Goal: Transaction & Acquisition: Purchase product/service

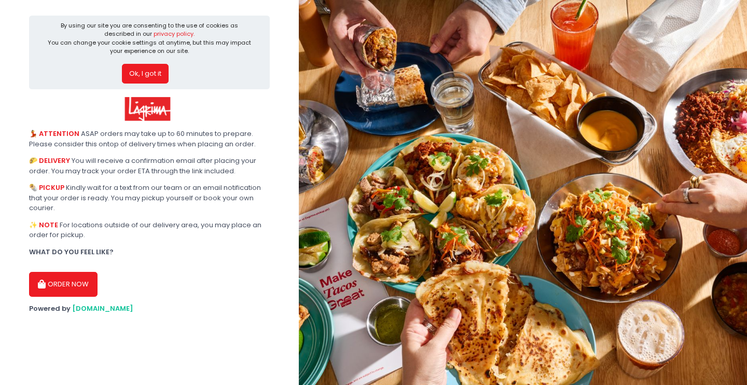
click at [136, 64] on button "Ok, I got it" at bounding box center [145, 74] width 47 height 20
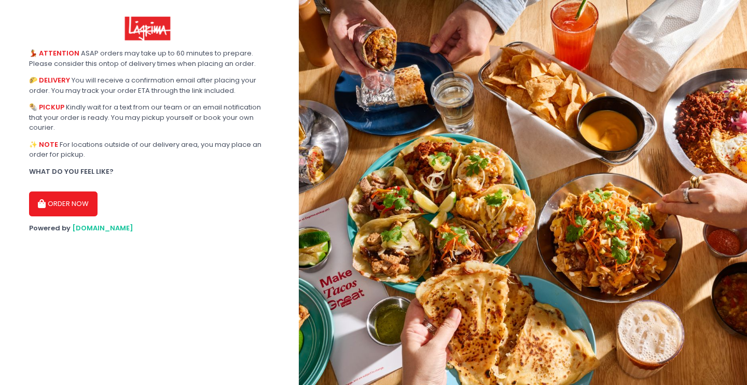
click at [70, 204] on button "ORDER NOW" at bounding box center [63, 203] width 68 height 25
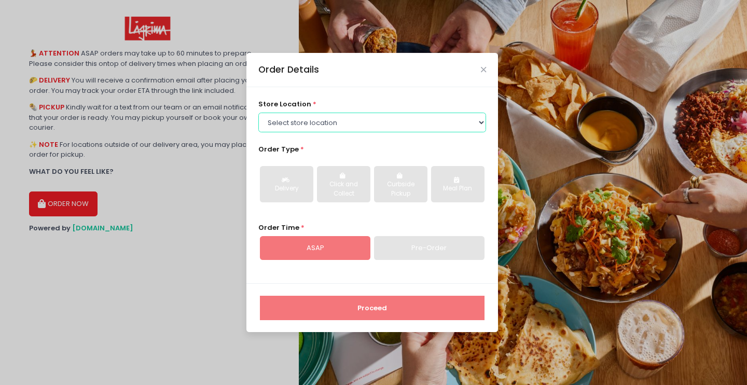
select select "62a465863f51247dd5b60714"
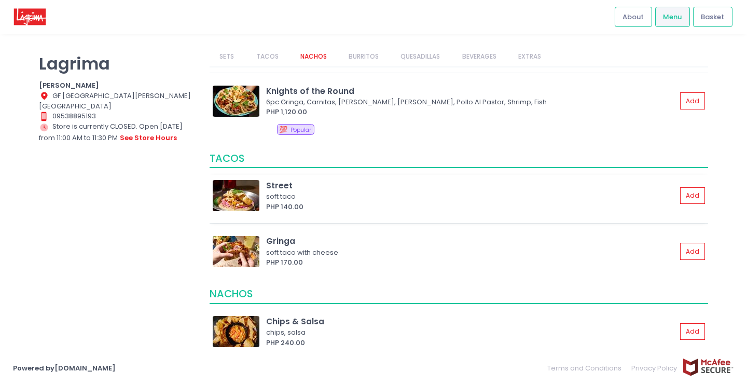
scroll to position [160, 0]
click at [239, 207] on img at bounding box center [236, 194] width 47 height 31
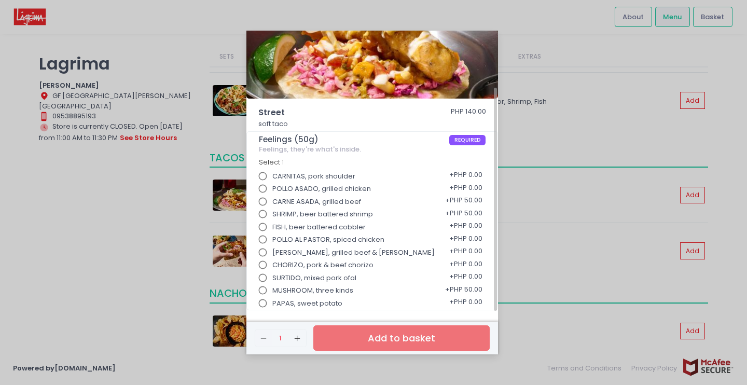
scroll to position [73, 0]
click at [165, 236] on div "Street PHP 140.00 soft taco Feelings (50g) REQUIRED Feelings, they're what's in…" at bounding box center [373, 192] width 747 height 385
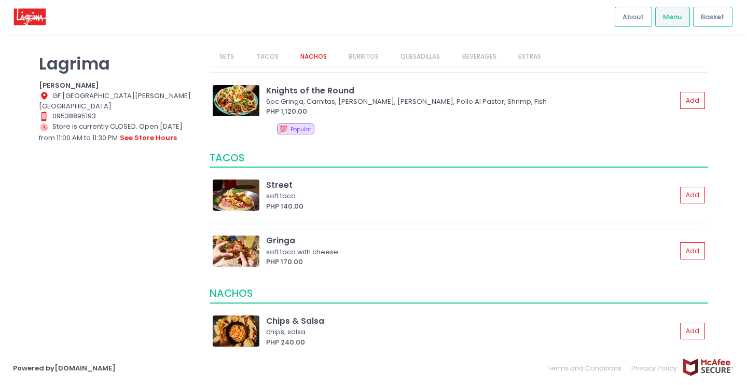
click at [221, 245] on img at bounding box center [236, 250] width 47 height 31
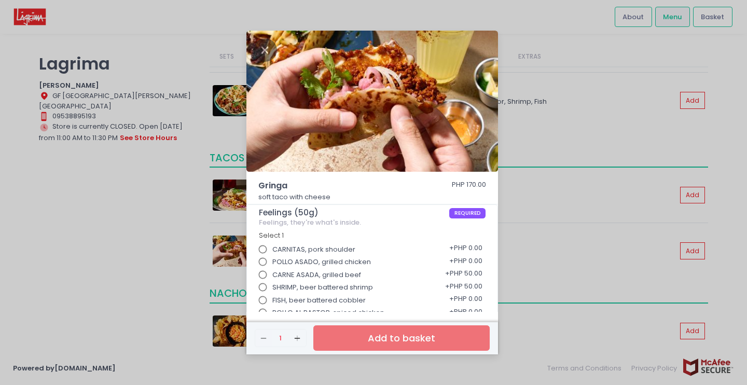
click at [175, 227] on div "Gringa PHP 170.00 soft taco with cheese Feelings (50g) REQUIRED Feelings, they'…" at bounding box center [373, 192] width 747 height 385
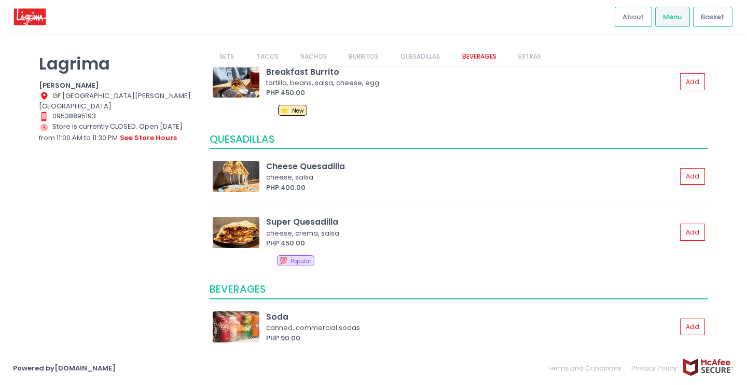
scroll to position [718, 0]
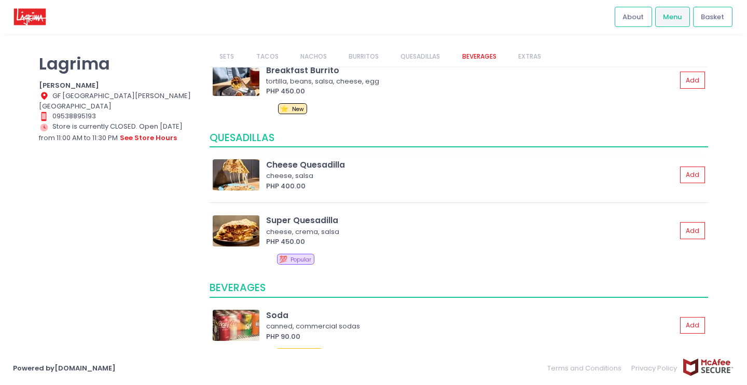
click at [246, 180] on img at bounding box center [236, 174] width 47 height 31
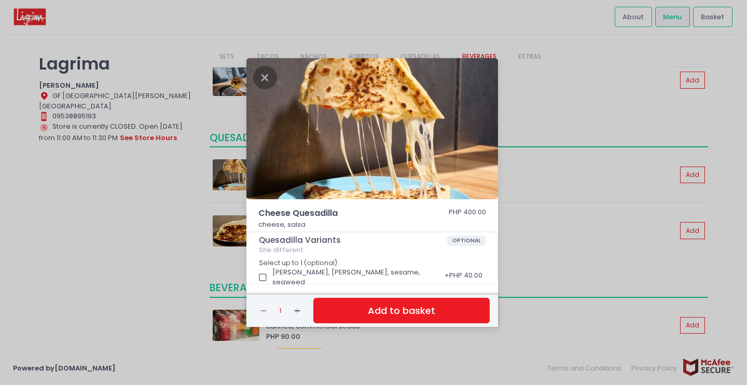
click at [212, 177] on div "Cheese Quesadilla PHP 400.00 cheese, salsa Quesadilla Variants OPTIONAL She dif…" at bounding box center [373, 192] width 747 height 385
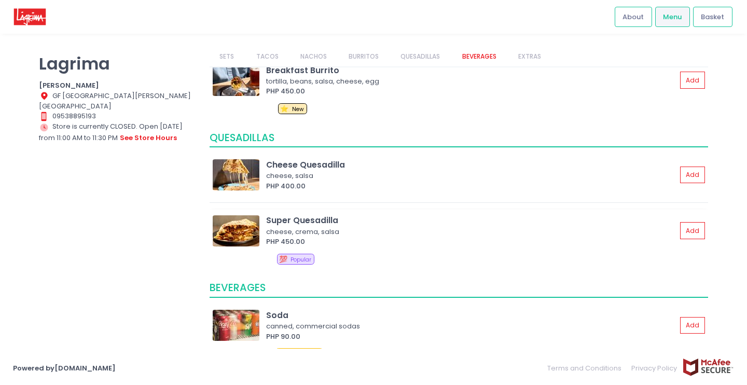
click at [253, 228] on img at bounding box center [236, 230] width 47 height 31
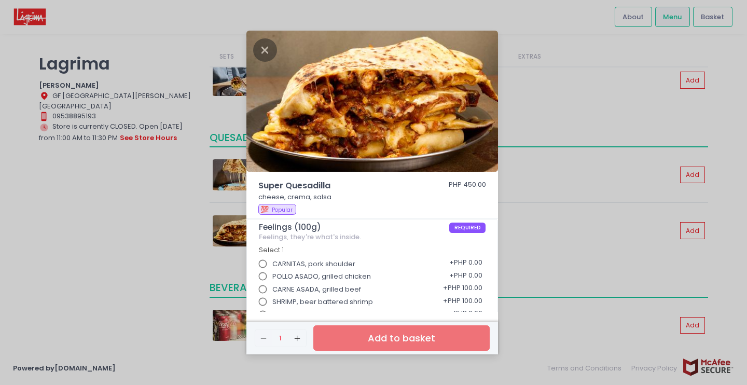
click at [226, 230] on div "Super Quesadilla PHP 450.00 cheese, crema, salsa 💯 Popular Feelings (100g) REQU…" at bounding box center [373, 192] width 747 height 385
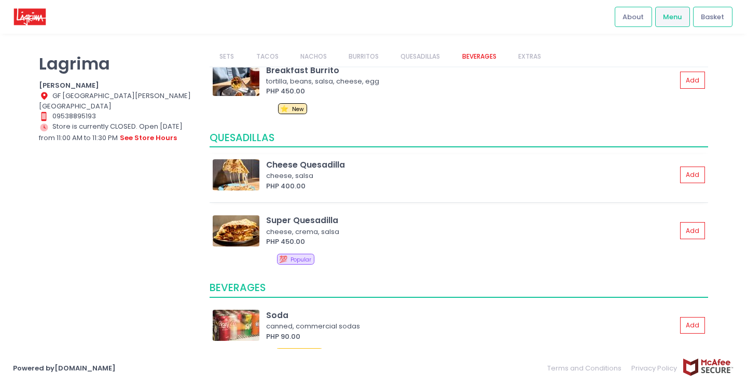
click at [231, 172] on img at bounding box center [236, 174] width 47 height 31
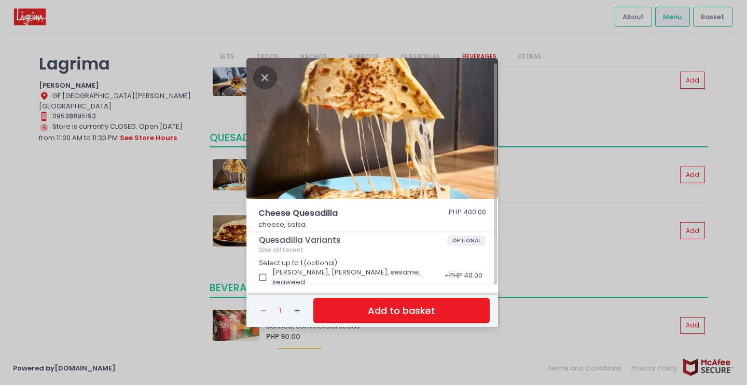
scroll to position [3, 0]
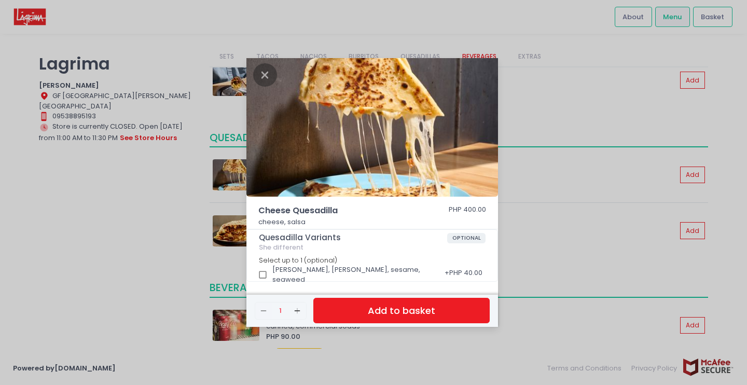
click at [181, 235] on div "Cheese Quesadilla PHP 400.00 cheese, salsa Quesadilla Variants OPTIONAL She dif…" at bounding box center [373, 192] width 747 height 385
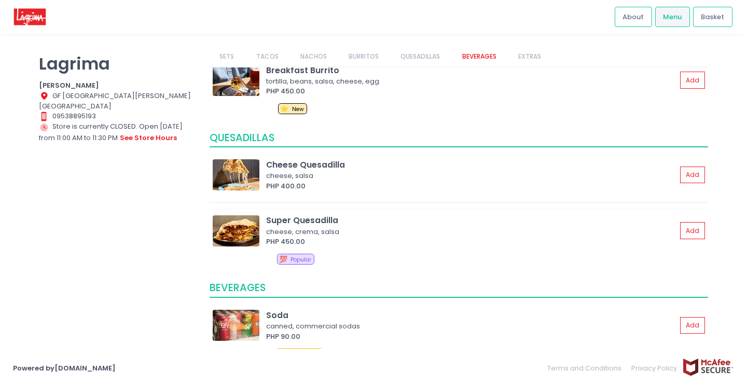
click at [237, 241] on img at bounding box center [236, 230] width 47 height 31
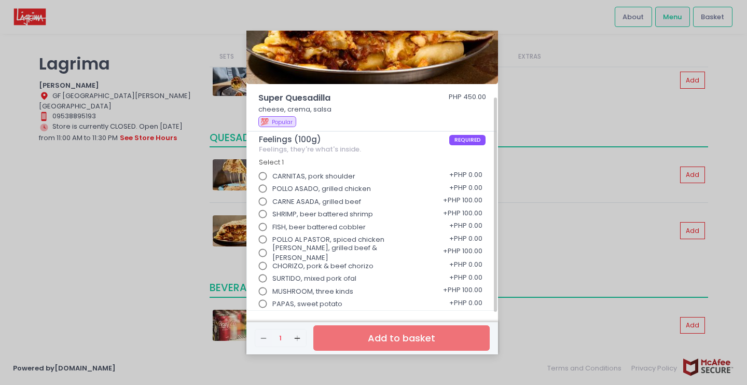
scroll to position [86, 0]
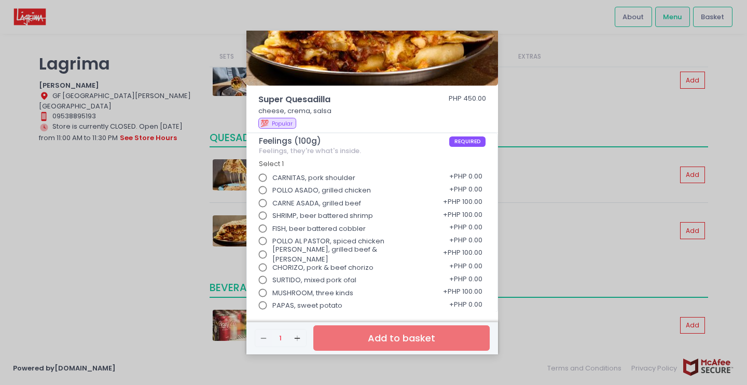
click at [153, 200] on div "Super Quesadilla PHP 450.00 cheese, crema, salsa 💯 Popular Feelings (100g) REQU…" at bounding box center [373, 192] width 747 height 385
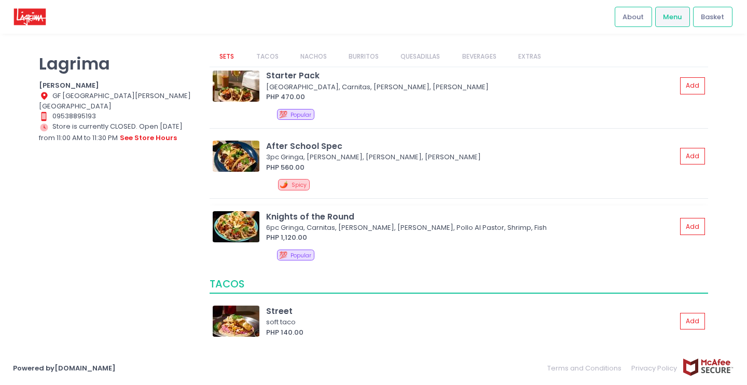
scroll to position [31, 0]
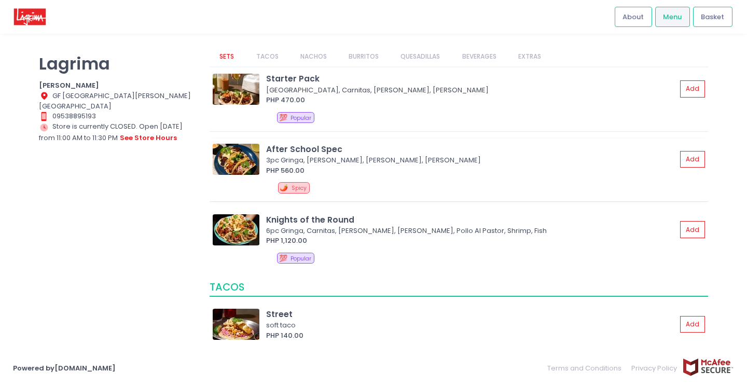
click at [240, 164] on img at bounding box center [236, 159] width 47 height 31
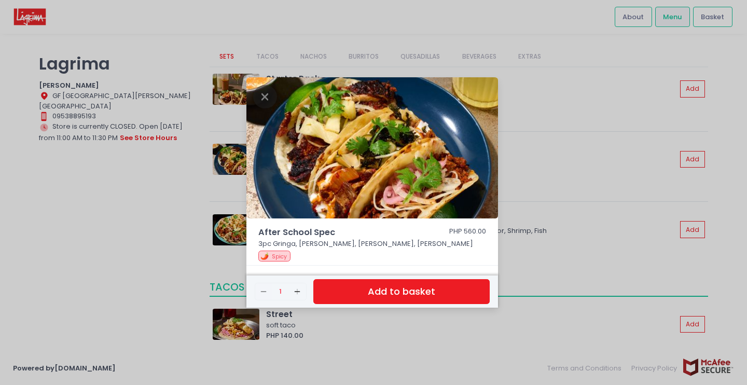
click at [161, 202] on div "After School Spec PHP 560.00 3pc Gringa, Pollo Al Pastor, Chorizo, Kimchi Asada…" at bounding box center [373, 192] width 747 height 385
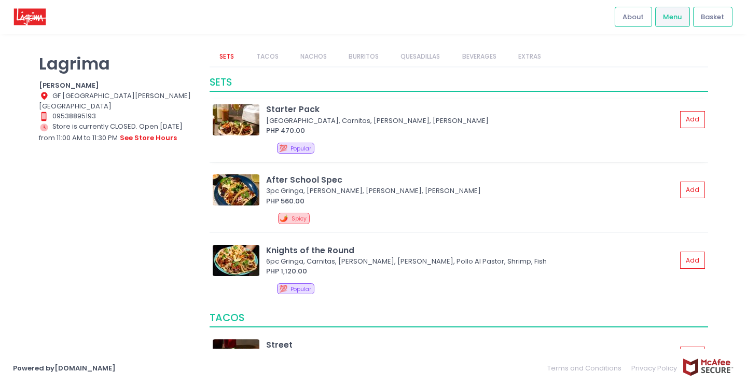
scroll to position [0, 0]
click at [244, 115] on img at bounding box center [236, 119] width 47 height 31
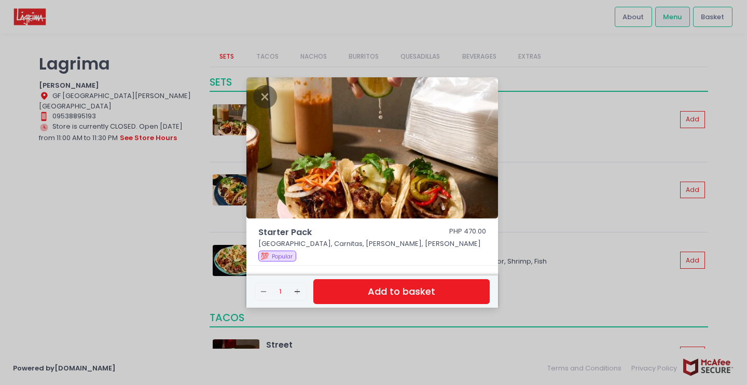
click at [586, 164] on div "Starter Pack PHP 470.00 3pc Street, Carnitas, Pollo Asado, Carne Asada 💯 Popula…" at bounding box center [373, 192] width 747 height 385
